Goal: Find specific page/section: Find specific page/section

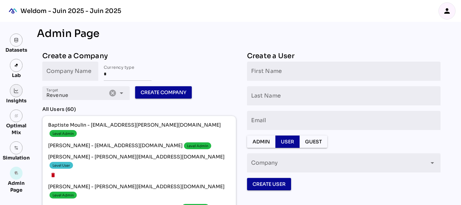
click at [18, 93] on img at bounding box center [16, 90] width 5 height 5
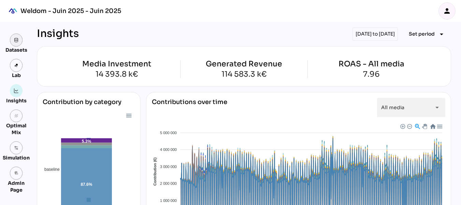
click at [18, 43] on link at bounding box center [16, 39] width 13 height 13
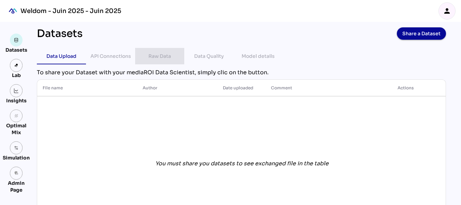
click at [156, 56] on div "Raw Data" at bounding box center [160, 56] width 23 height 8
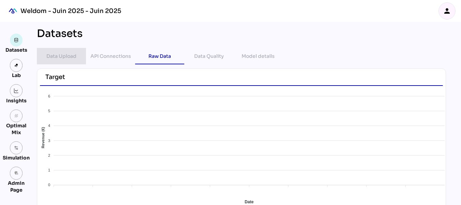
click at [73, 56] on div "Data Upload" at bounding box center [61, 56] width 30 height 8
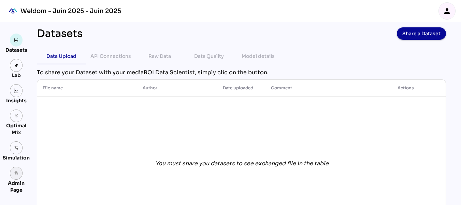
click at [19, 170] on link "admin_panel_settings" at bounding box center [16, 172] width 13 height 13
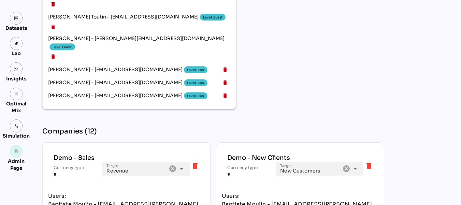
scroll to position [1306, 0]
